Goal: Use online tool/utility: Use online tool/utility

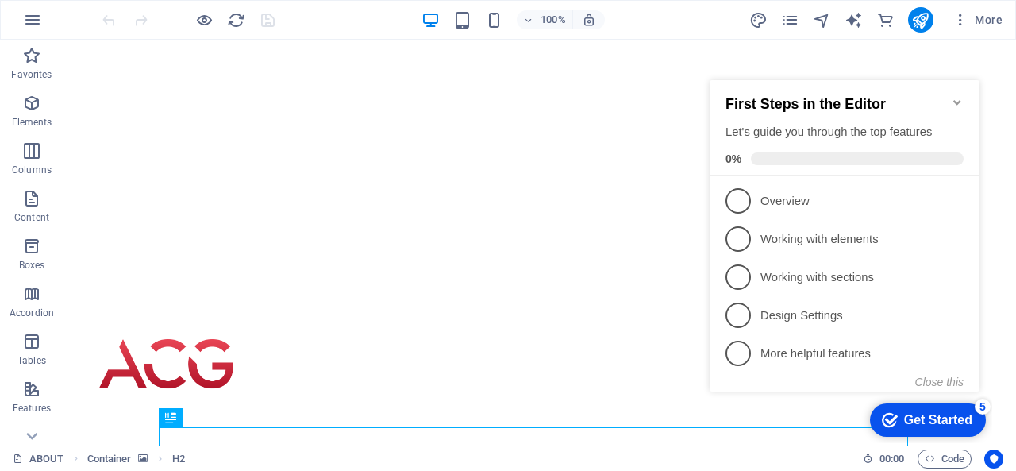
click at [956, 100] on icon "Minimize checklist" at bounding box center [956, 102] width 7 height 5
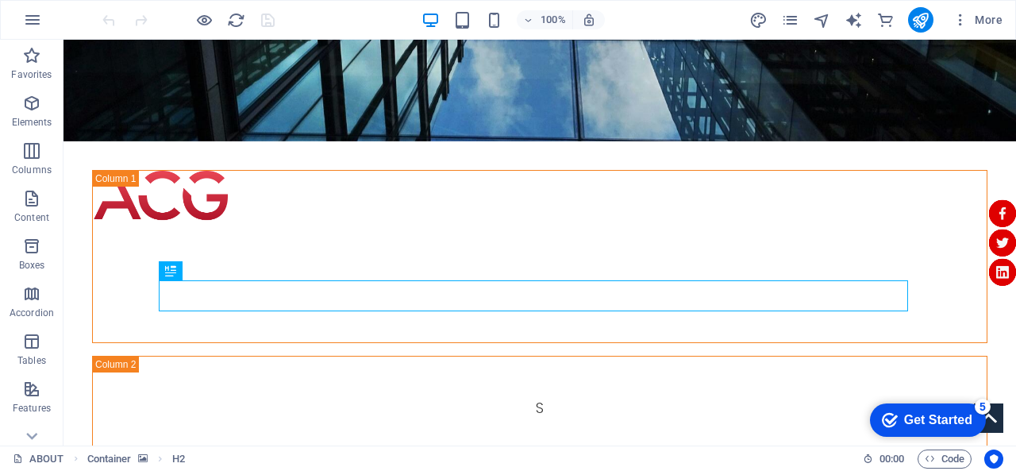
scroll to position [212, 0]
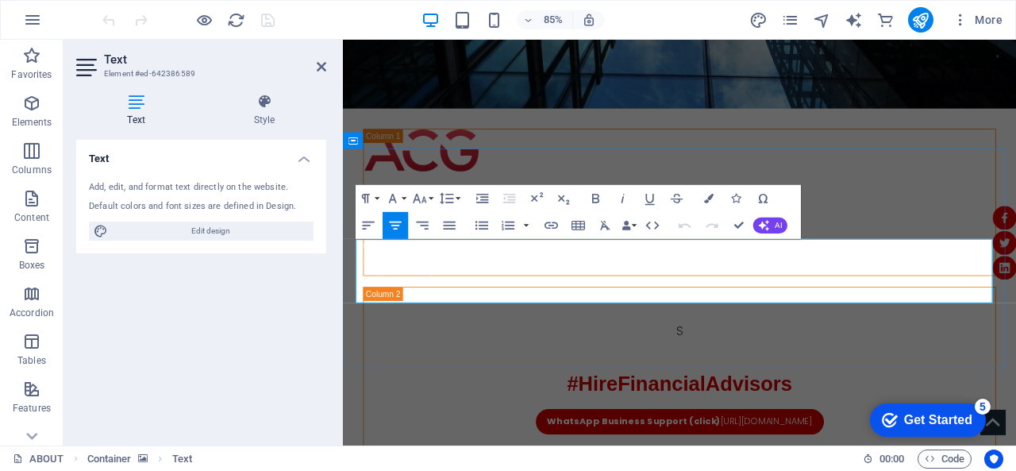
drag, startPoint x: 552, startPoint y: 289, endPoint x: 360, endPoint y: 286, distance: 192.1
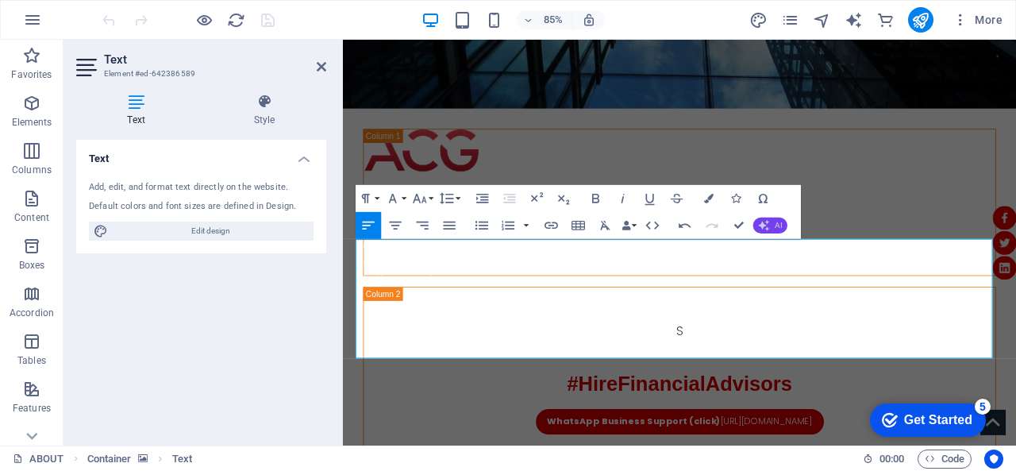
click at [775, 221] on span "AI" at bounding box center [778, 225] width 7 height 8
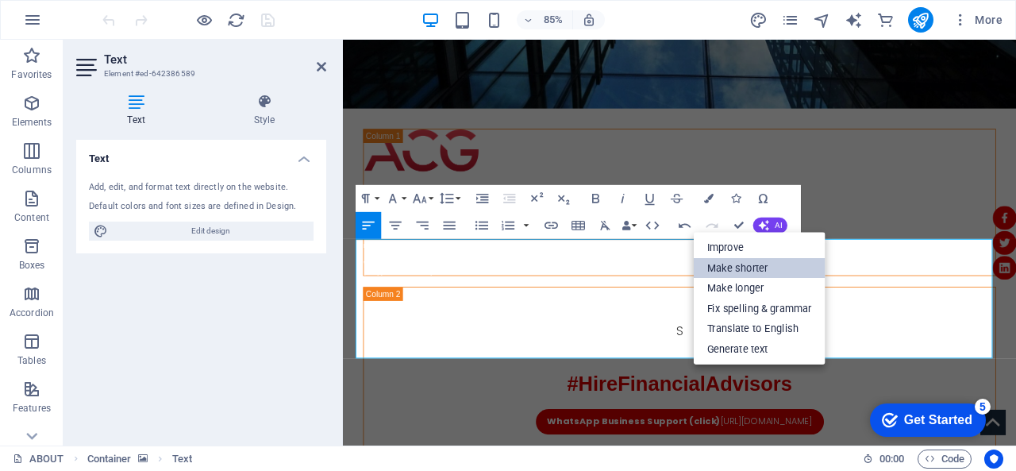
click at [743, 264] on link "Make shorter" at bounding box center [760, 267] width 132 height 21
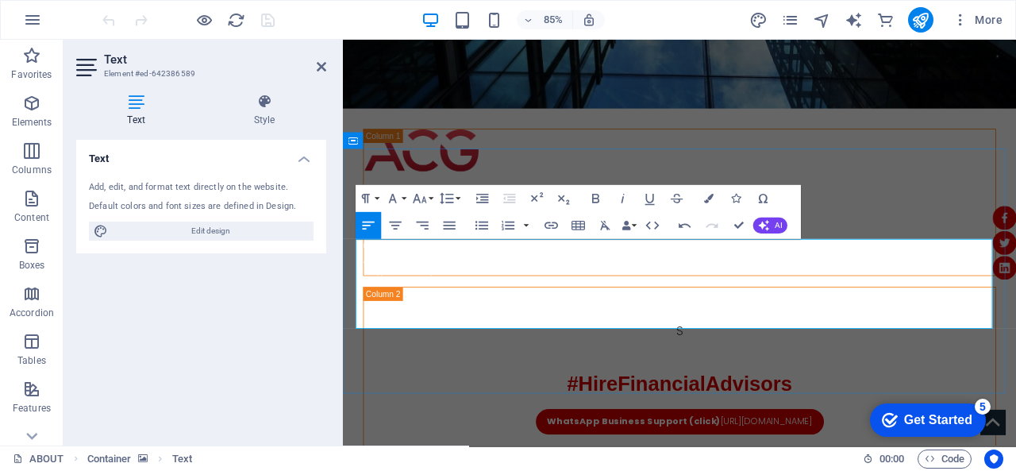
copy p "*** earned her Bachelor of Commerce in Investment Management with distinction i…"
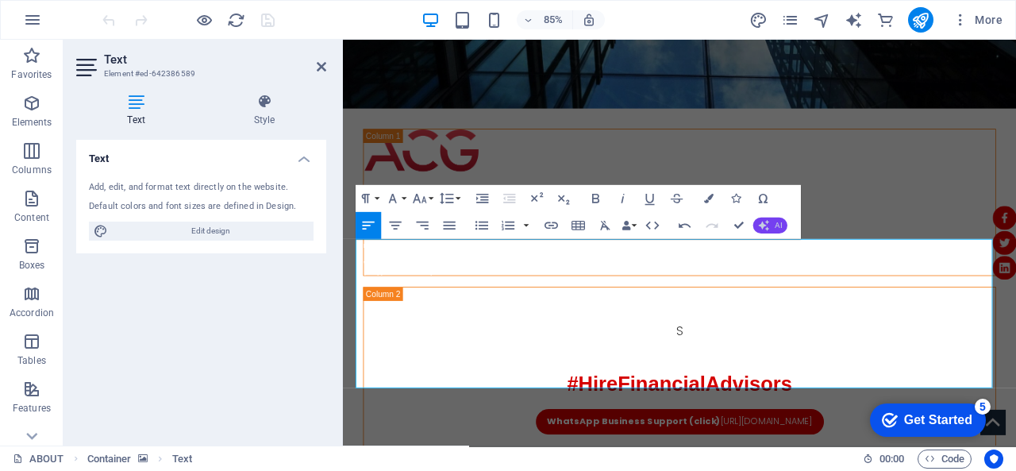
click at [772, 223] on button "AI" at bounding box center [770, 225] width 34 height 16
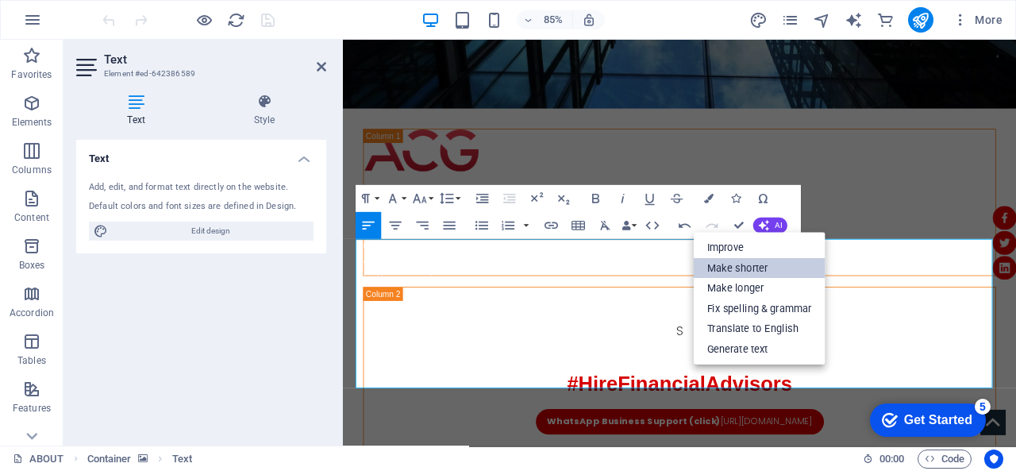
click at [747, 268] on link "Make shorter" at bounding box center [760, 267] width 132 height 21
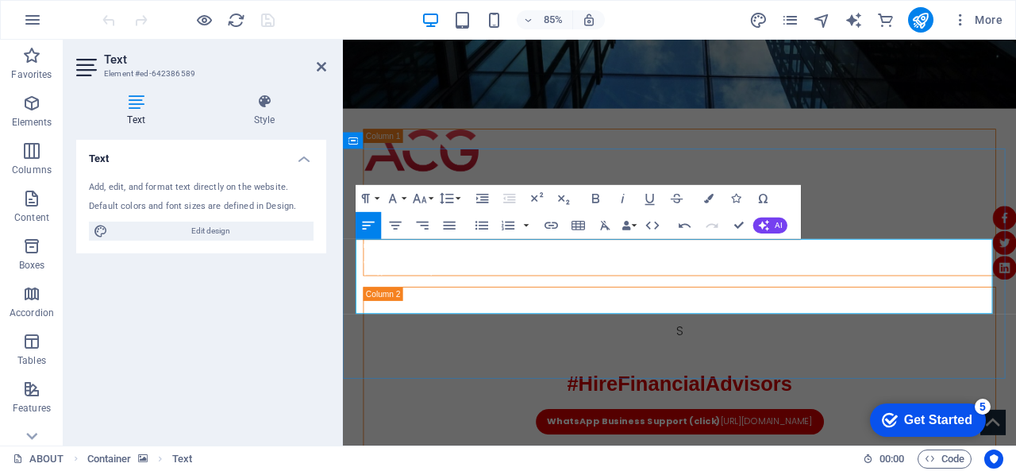
copy p "In [DATE], he earned the title of Fellow of the Institute of Life and Pension A…"
click at [675, 232] on button "Undo" at bounding box center [684, 225] width 25 height 27
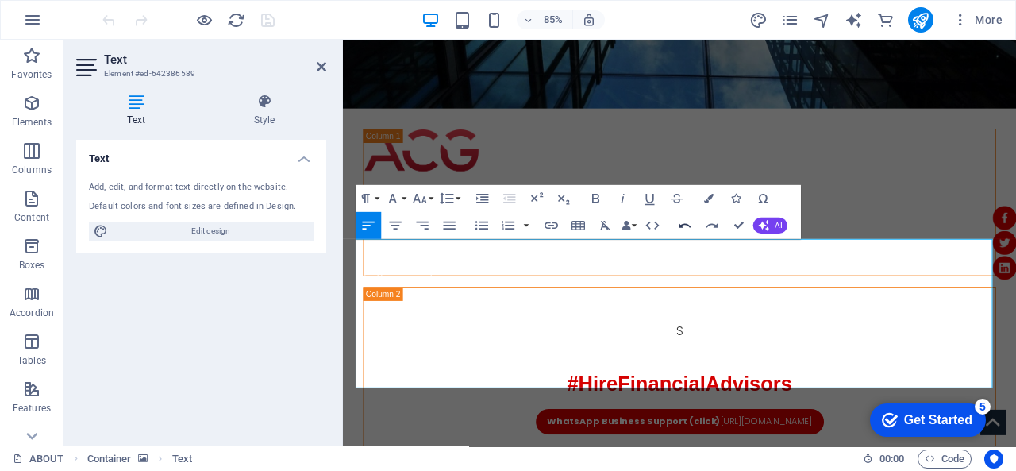
click at [690, 229] on icon "button" at bounding box center [685, 225] width 16 height 16
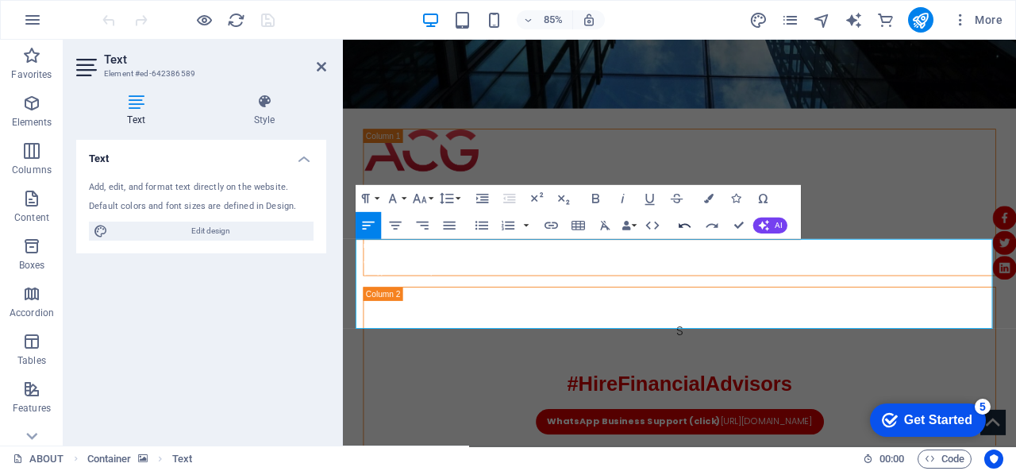
click at [690, 229] on icon "button" at bounding box center [685, 225] width 16 height 16
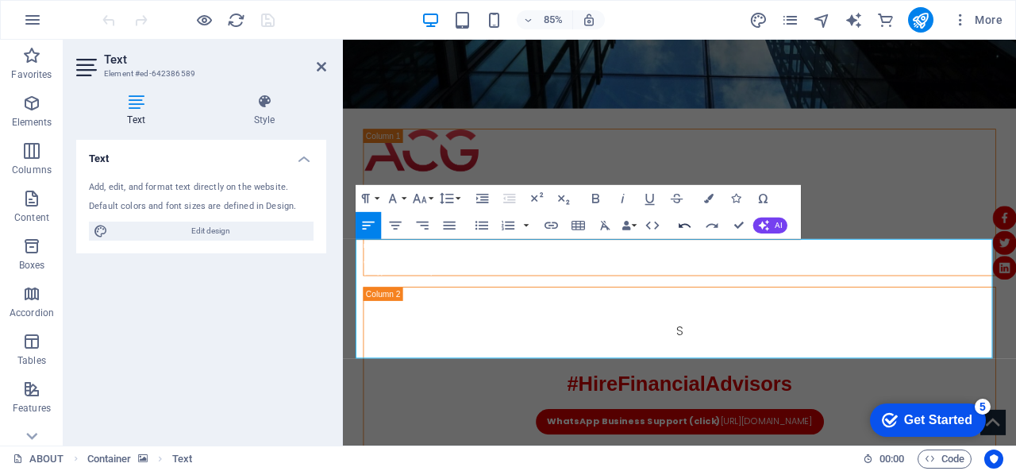
click at [690, 229] on icon "button" at bounding box center [685, 225] width 16 height 16
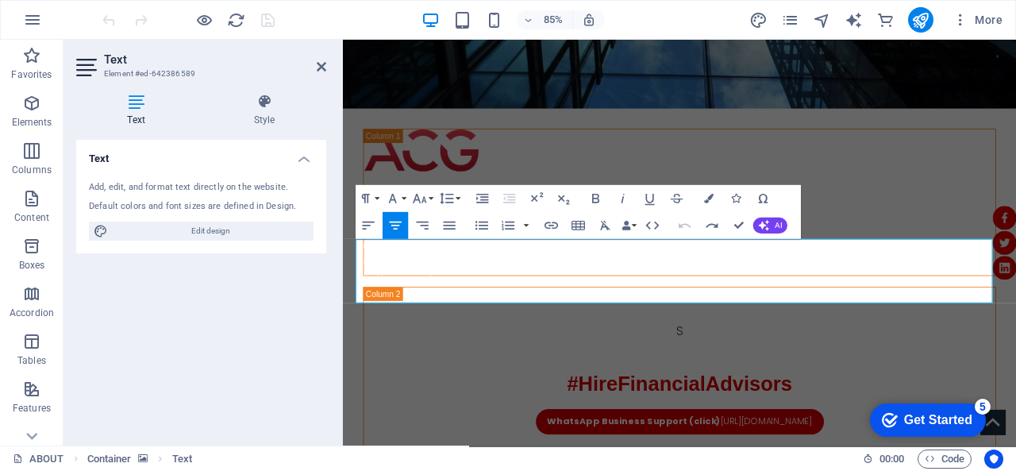
click at [690, 229] on icon "button" at bounding box center [685, 225] width 16 height 16
